Goal: Task Accomplishment & Management: Manage account settings

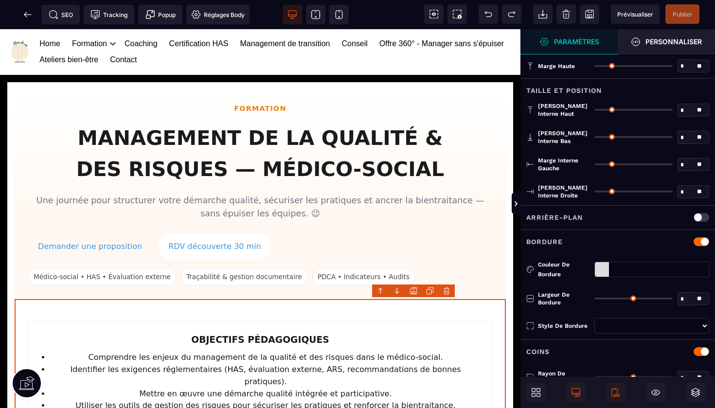
type input "*"
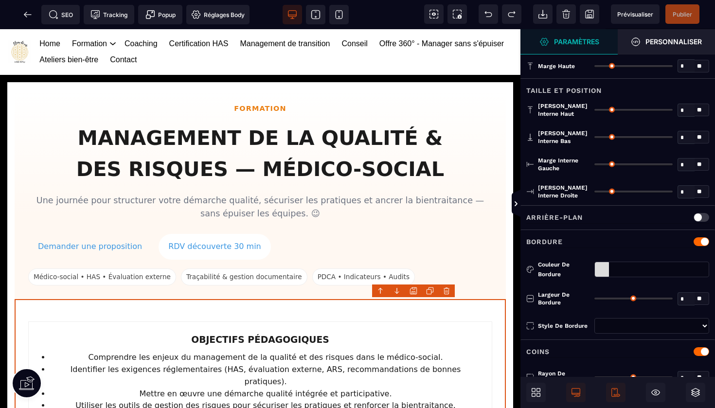
type input "**"
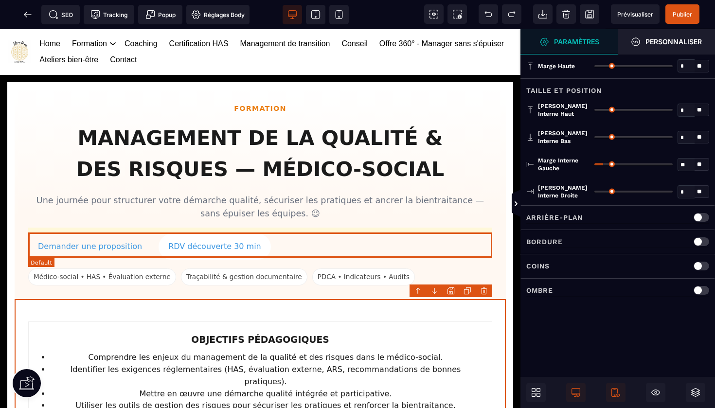
click at [428, 236] on div "Demander une proposition RDV découverte 30 min" at bounding box center [260, 247] width 464 height 26
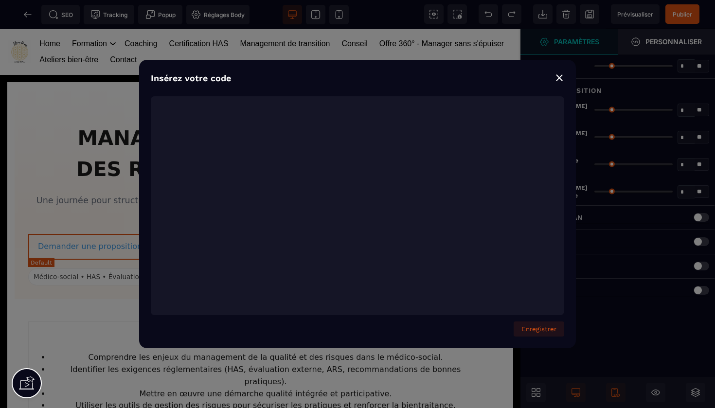
type textarea "**********"
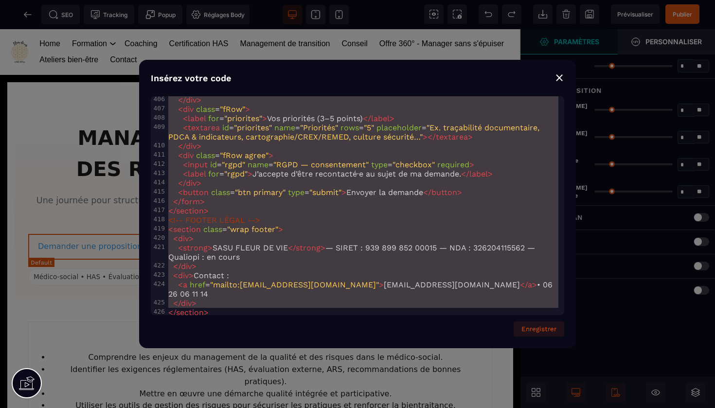
drag, startPoint x: 167, startPoint y: 103, endPoint x: 352, endPoint y: 392, distance: 344.2
copy link "RDV"
click at [29, 27] on div "Insérez votre code ⨯ x <!-- ========================= 374 <!-- FORMULAIRE --> 3…" at bounding box center [357, 204] width 715 height 408
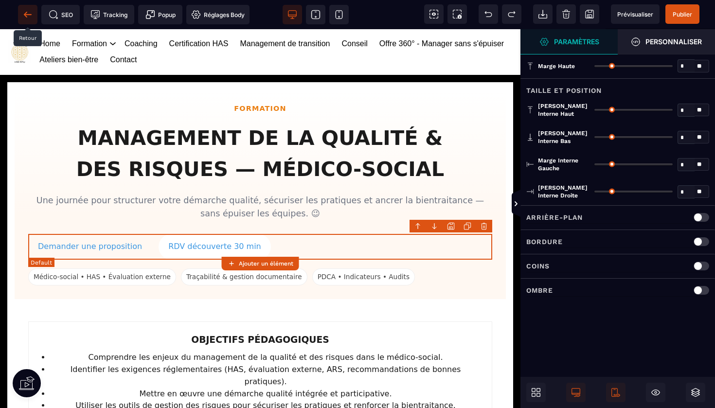
click at [28, 17] on icon at bounding box center [28, 15] width 10 height 10
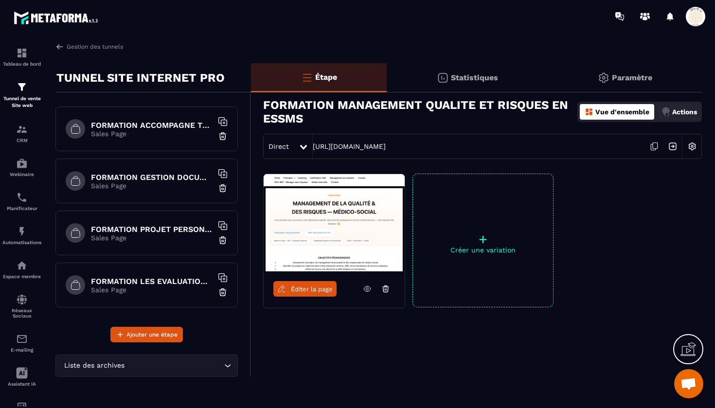
scroll to position [831, 0]
click at [139, 180] on h6 "FORMATION GESTION DOCUMENTAIRE QUALITE" at bounding box center [152, 176] width 122 height 9
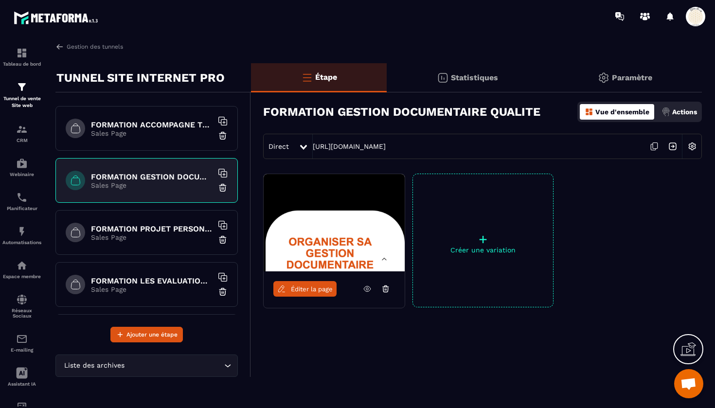
click at [299, 290] on span "Éditer la page" at bounding box center [312, 288] width 42 height 7
